Goal: Information Seeking & Learning: Learn about a topic

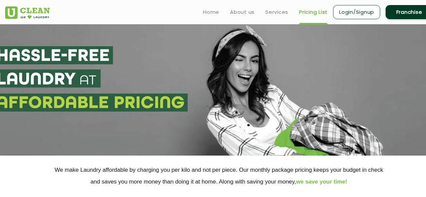
select select "4"
select select "155"
click at [14, 5] on link at bounding box center [27, 10] width 45 height 17
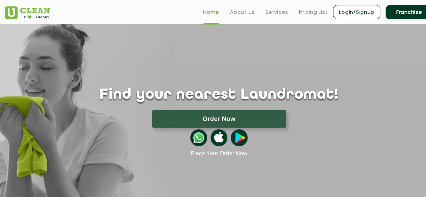
click at [13, 10] on img at bounding box center [27, 12] width 45 height 12
drag, startPoint x: 4, startPoint y: 7, endPoint x: 41, endPoint y: 21, distance: 39.5
click at [41, 21] on header "Home About us Services Pricing List Login/Signup Franchise" at bounding box center [213, 12] width 426 height 24
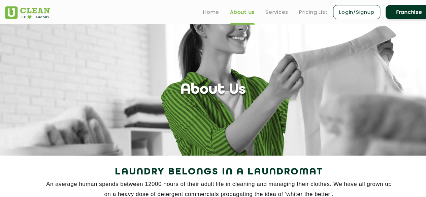
click at [253, 74] on section "About Us" at bounding box center [213, 89] width 426 height 131
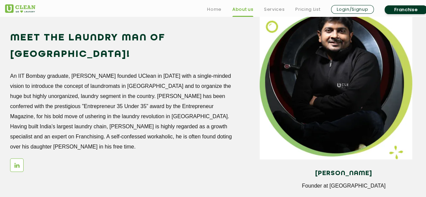
scroll to position [599, 0]
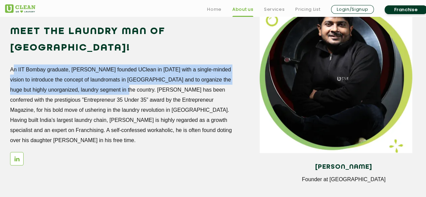
drag, startPoint x: 10, startPoint y: 52, endPoint x: 117, endPoint y: 73, distance: 108.4
click at [117, 73] on p "An IIT Bombay graduate, Arunabh founded UClean in October 2016 with a single-mi…" at bounding box center [121, 104] width 223 height 81
copy p "An IIT Bombay graduate, Arunabh founded UClean in October 2016 with a single-mi…"
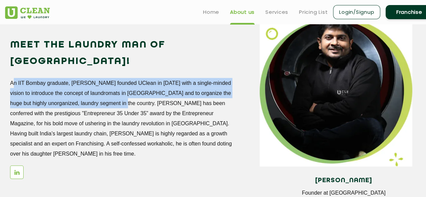
scroll to position [585, 0]
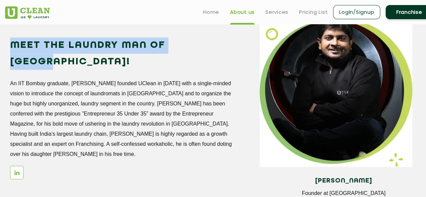
drag, startPoint x: 11, startPoint y: 43, endPoint x: 215, endPoint y: 48, distance: 203.9
click at [215, 48] on h2 "Meet the Laundry Man of India!" at bounding box center [121, 53] width 223 height 32
copy h2 "Meet the Laundry Man of India!"
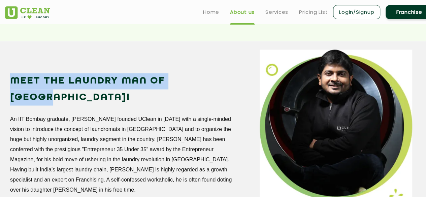
scroll to position [549, 0]
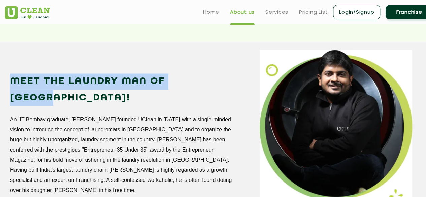
click at [48, 67] on div "Meet the Laundry Man of India! An IIT Bombay graduate, Arunabh founded UClean i…" at bounding box center [130, 136] width 250 height 172
drag, startPoint x: 11, startPoint y: 80, endPoint x: 230, endPoint y: 85, distance: 219.0
click at [230, 85] on h2 "Meet the Laundry Man of India!" at bounding box center [121, 89] width 223 height 32
copy h2 "Meet the Laundry Man of India!"
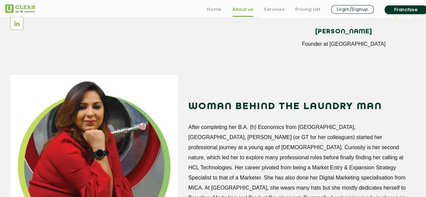
scroll to position [758, 0]
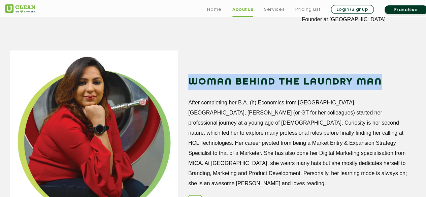
drag, startPoint x: 189, startPoint y: 80, endPoint x: 391, endPoint y: 89, distance: 202.3
click at [391, 89] on h2 "WOMAN BEHIND THE LAUNDRY MAN" at bounding box center [299, 82] width 223 height 16
copy h2 "WOMAN BEHIND THE LAUNDRY MAN"
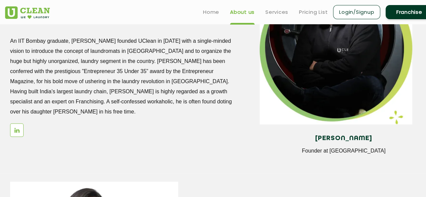
scroll to position [625, 0]
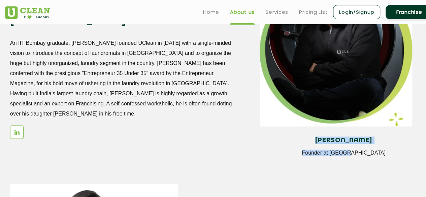
drag, startPoint x: 313, startPoint y: 136, endPoint x: 374, endPoint y: 157, distance: 64.7
click at [374, 157] on div "Arunabh Sinha Founder at UClean" at bounding box center [344, 148] width 168 height 35
copy div "Arunabh Sinha Founder at UClean"
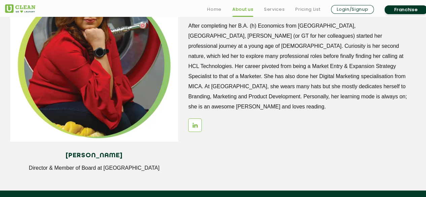
scroll to position [888, 0]
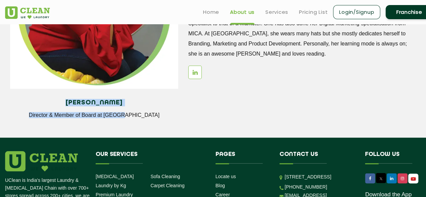
drag, startPoint x: 63, startPoint y: 101, endPoint x: 144, endPoint y: 122, distance: 83.3
click at [144, 122] on div "Gunjan Taneja Director & Member of Board at UClean" at bounding box center [94, 111] width 168 height 35
copy div "Gunjan Taneja Director & Member of Board at UClean"
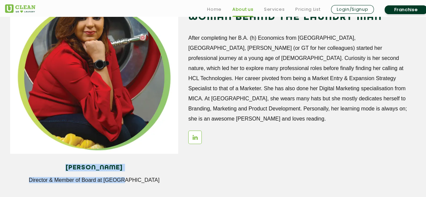
scroll to position [837, 0]
